Goal: Navigation & Orientation: Find specific page/section

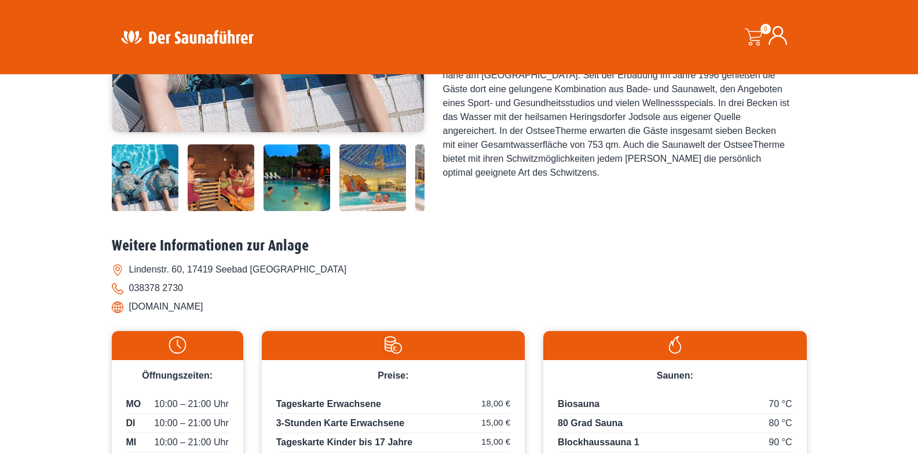
scroll to position [309, 0]
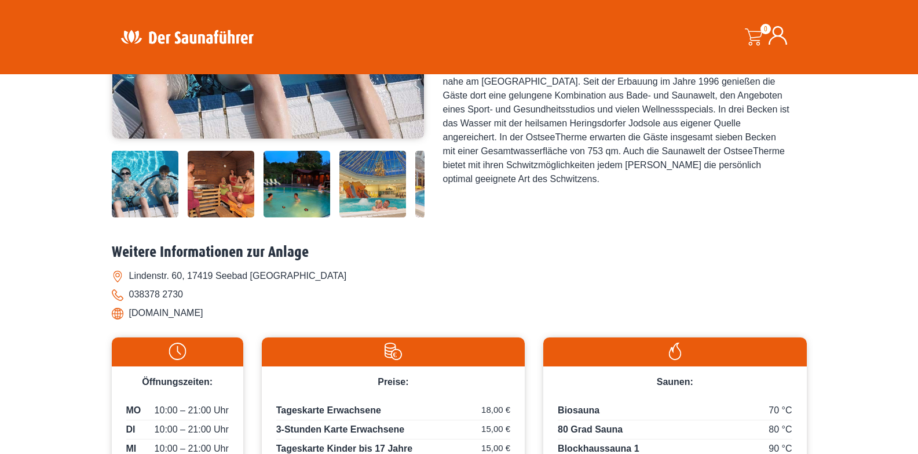
click at [295, 181] on img at bounding box center [297, 184] width 67 height 67
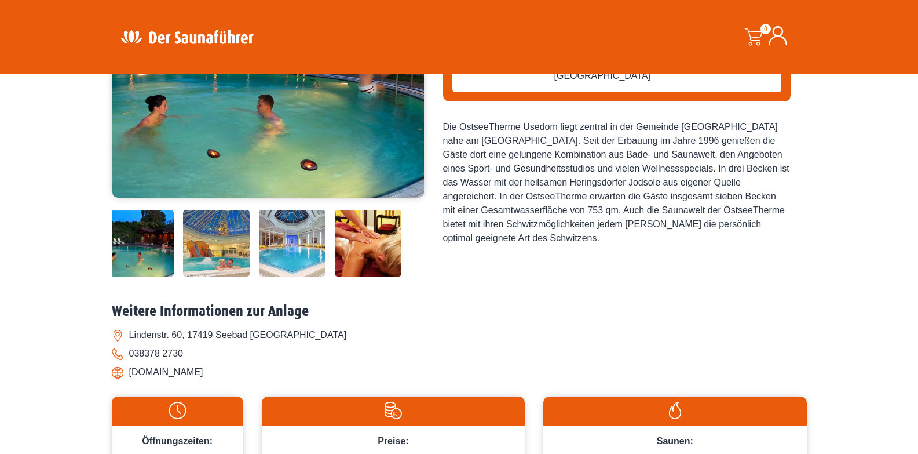
scroll to position [136, 0]
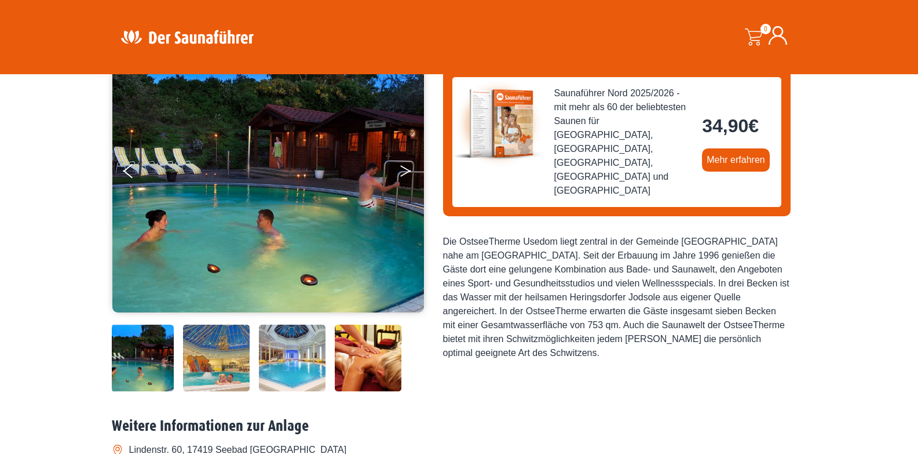
click at [407, 171] on icon "Next" at bounding box center [405, 173] width 10 height 7
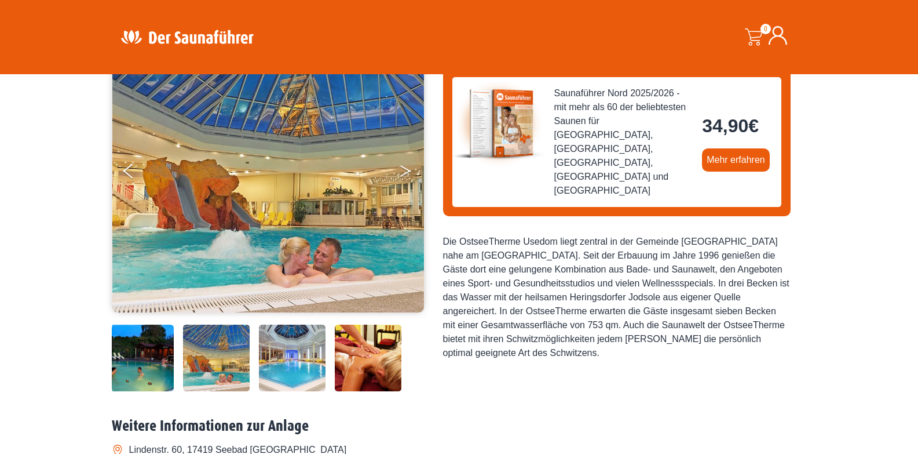
click at [410, 170] on icon "Next" at bounding box center [405, 173] width 10 height 7
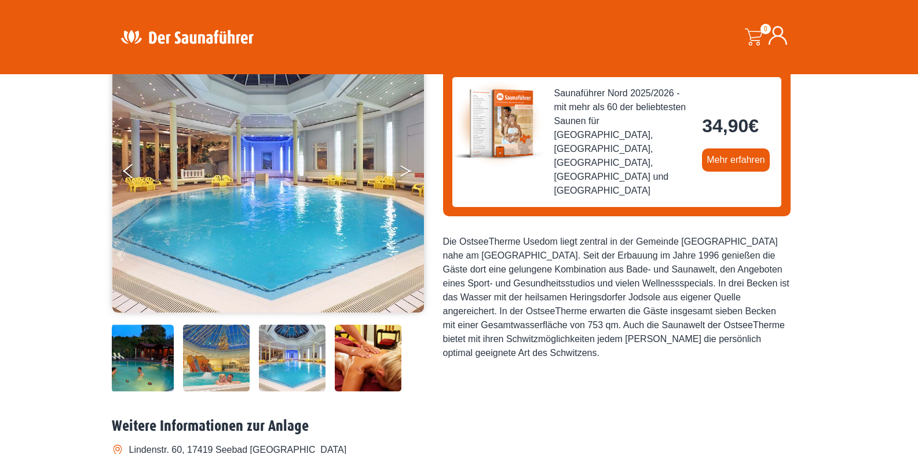
click at [410, 170] on icon "Next" at bounding box center [405, 173] width 10 height 7
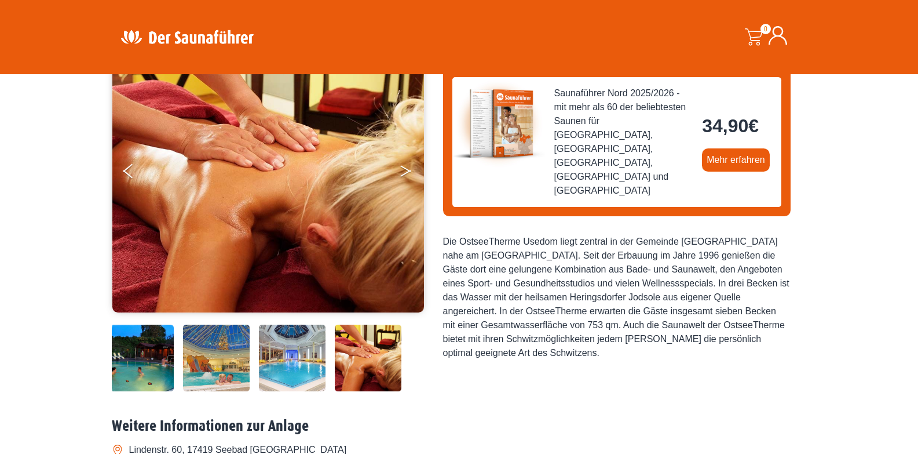
click at [410, 170] on icon "Next" at bounding box center [405, 173] width 10 height 7
click at [400, 172] on button "Next" at bounding box center [413, 173] width 29 height 29
click at [127, 169] on icon "Previous" at bounding box center [128, 168] width 10 height 7
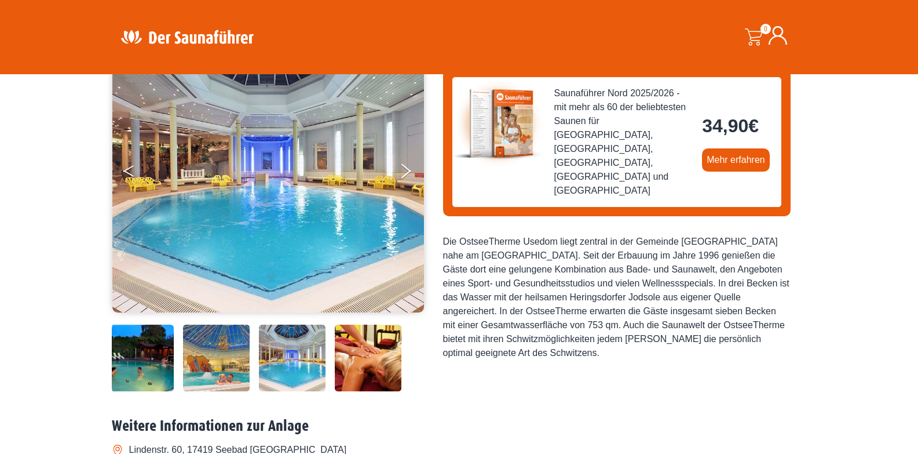
click at [127, 167] on button "Previous" at bounding box center [137, 173] width 29 height 29
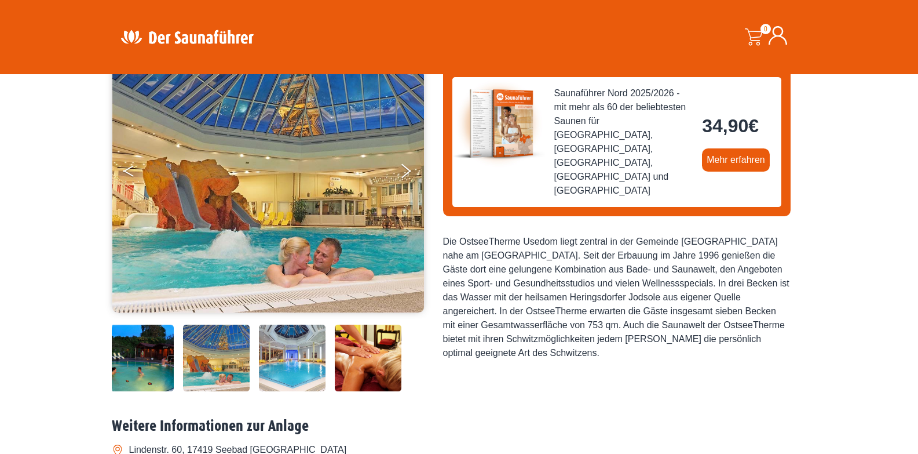
click at [127, 167] on button "Previous" at bounding box center [137, 173] width 29 height 29
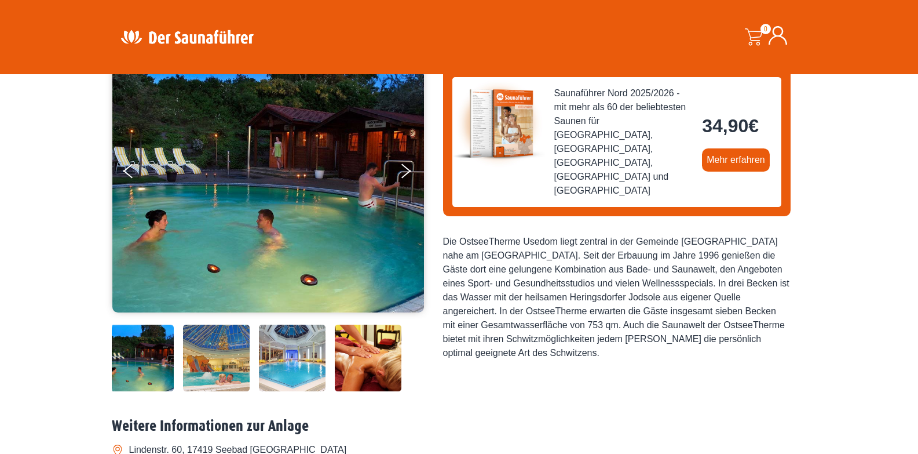
click at [335, 140] on img at bounding box center [268, 170] width 312 height 284
click at [363, 145] on img at bounding box center [268, 170] width 312 height 284
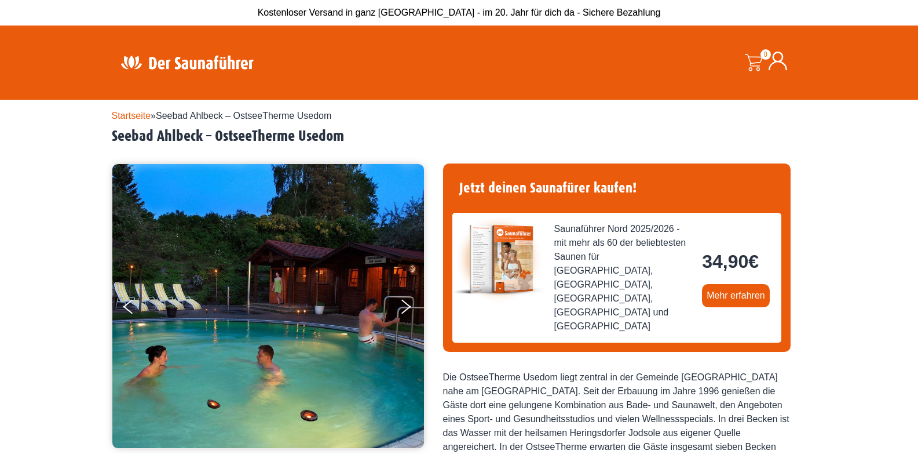
click at [137, 115] on link "Startseite" at bounding box center [131, 116] width 39 height 10
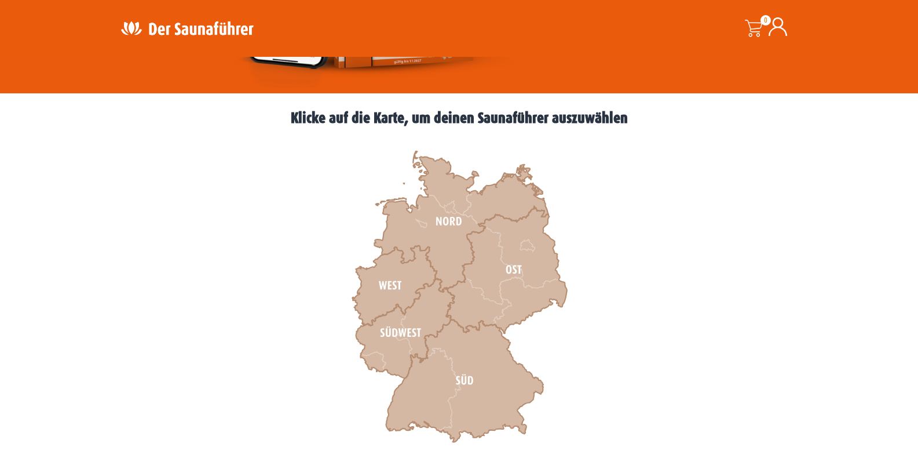
scroll to position [290, 0]
